Goal: Transaction & Acquisition: Book appointment/travel/reservation

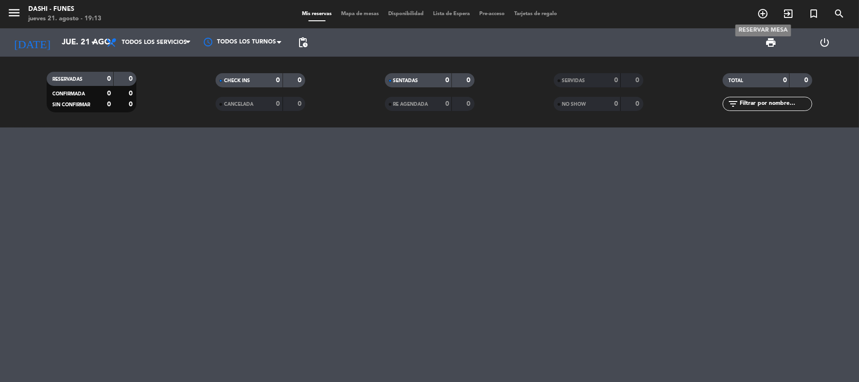
click at [761, 18] on icon "add_circle_outline" at bounding box center [762, 13] width 11 height 11
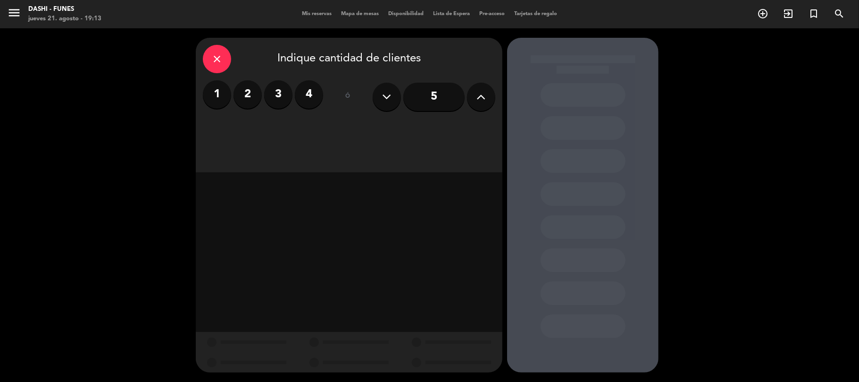
click at [249, 106] on label "2" at bounding box center [248, 94] width 28 height 28
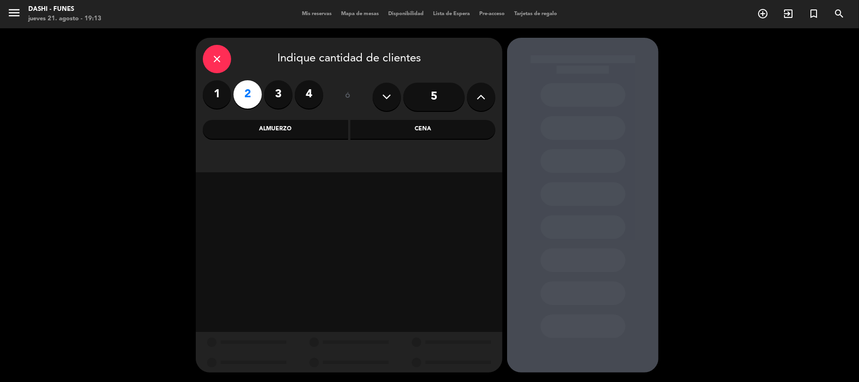
click at [413, 132] on div "Cena" at bounding box center [423, 129] width 145 height 19
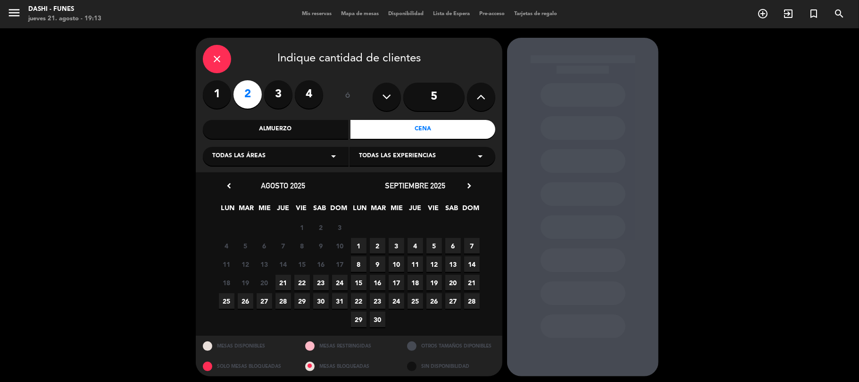
click at [319, 282] on span "23" at bounding box center [321, 283] width 16 height 16
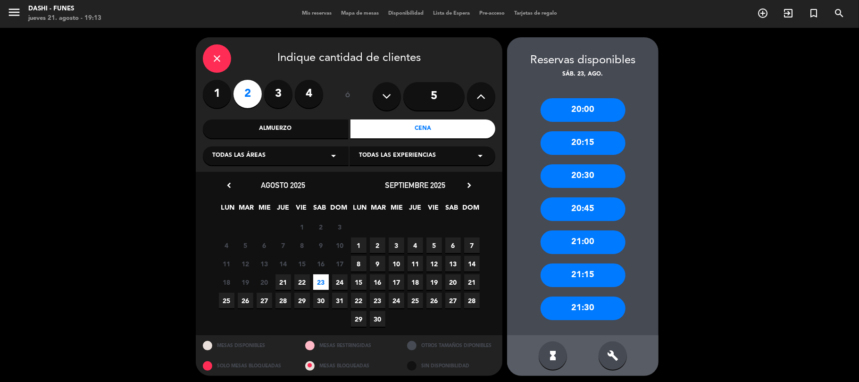
scroll to position [4, 0]
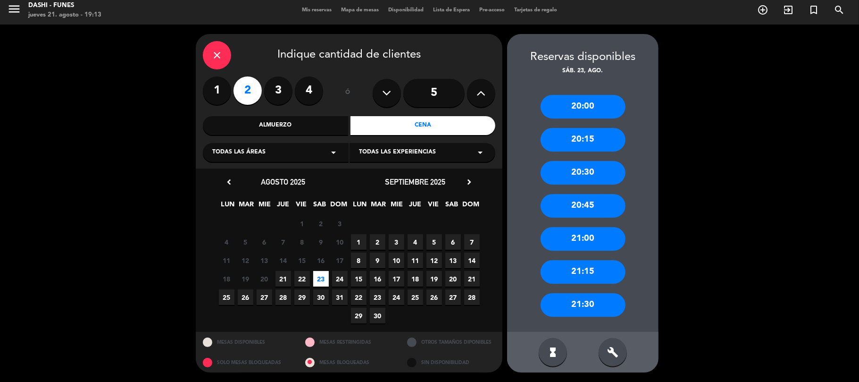
click at [594, 309] on div "21:30" at bounding box center [583, 305] width 85 height 24
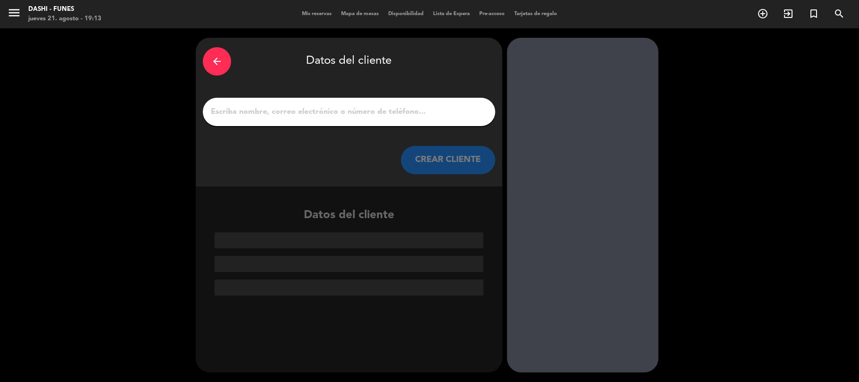
scroll to position [0, 0]
click at [223, 109] on input "1" at bounding box center [349, 111] width 278 height 13
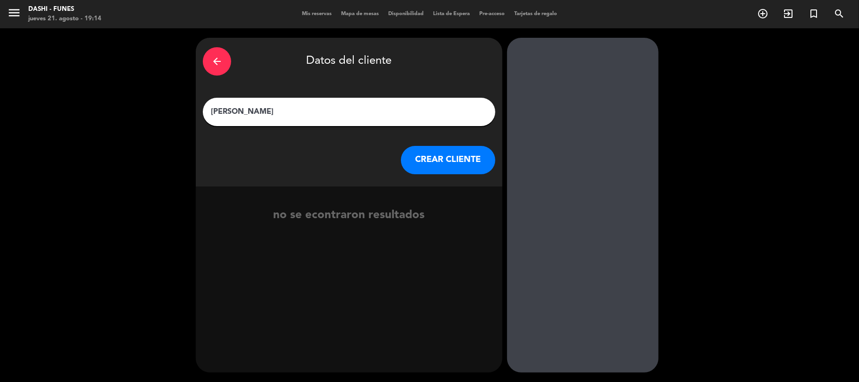
type input "[PERSON_NAME]"
click at [446, 167] on button "CREAR CLIENTE" at bounding box center [448, 160] width 94 height 28
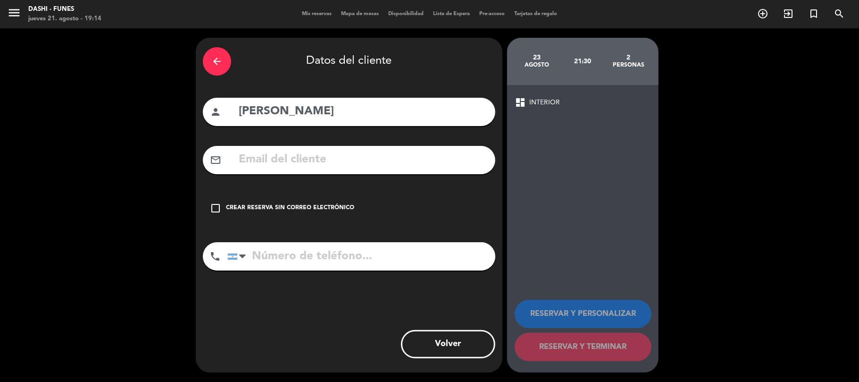
click at [214, 207] on icon "check_box_outline_blank" at bounding box center [215, 207] width 11 height 11
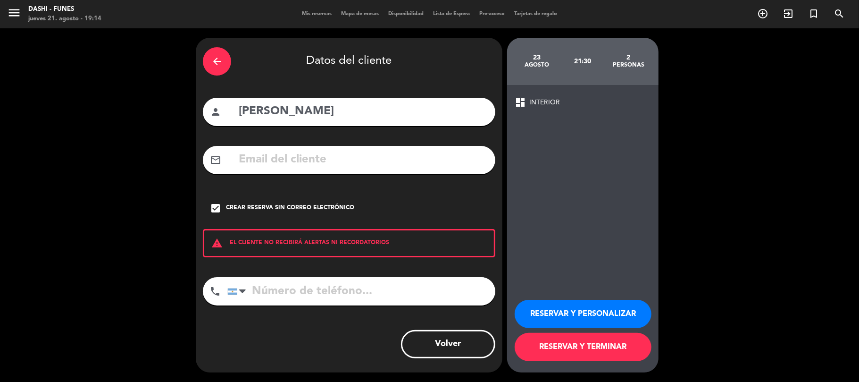
click at [537, 312] on button "RESERVAR Y PERSONALIZAR" at bounding box center [583, 314] width 137 height 28
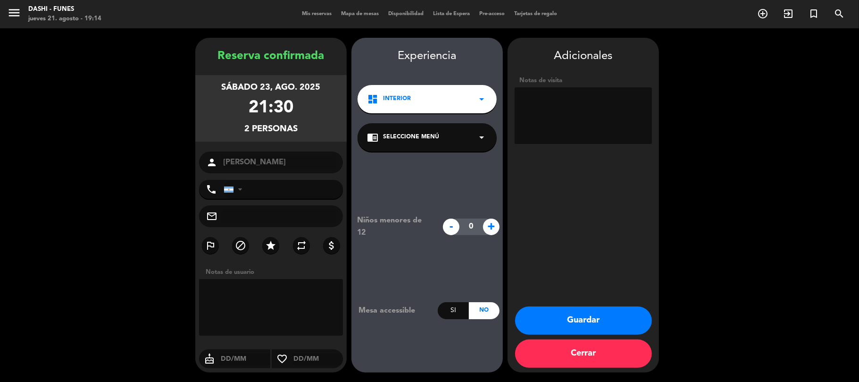
click at [542, 111] on textarea at bounding box center [583, 115] width 137 height 57
type textarea "es para 22 hs"
click at [591, 325] on button "Guardar" at bounding box center [583, 320] width 137 height 28
